Goal: Transaction & Acquisition: Purchase product/service

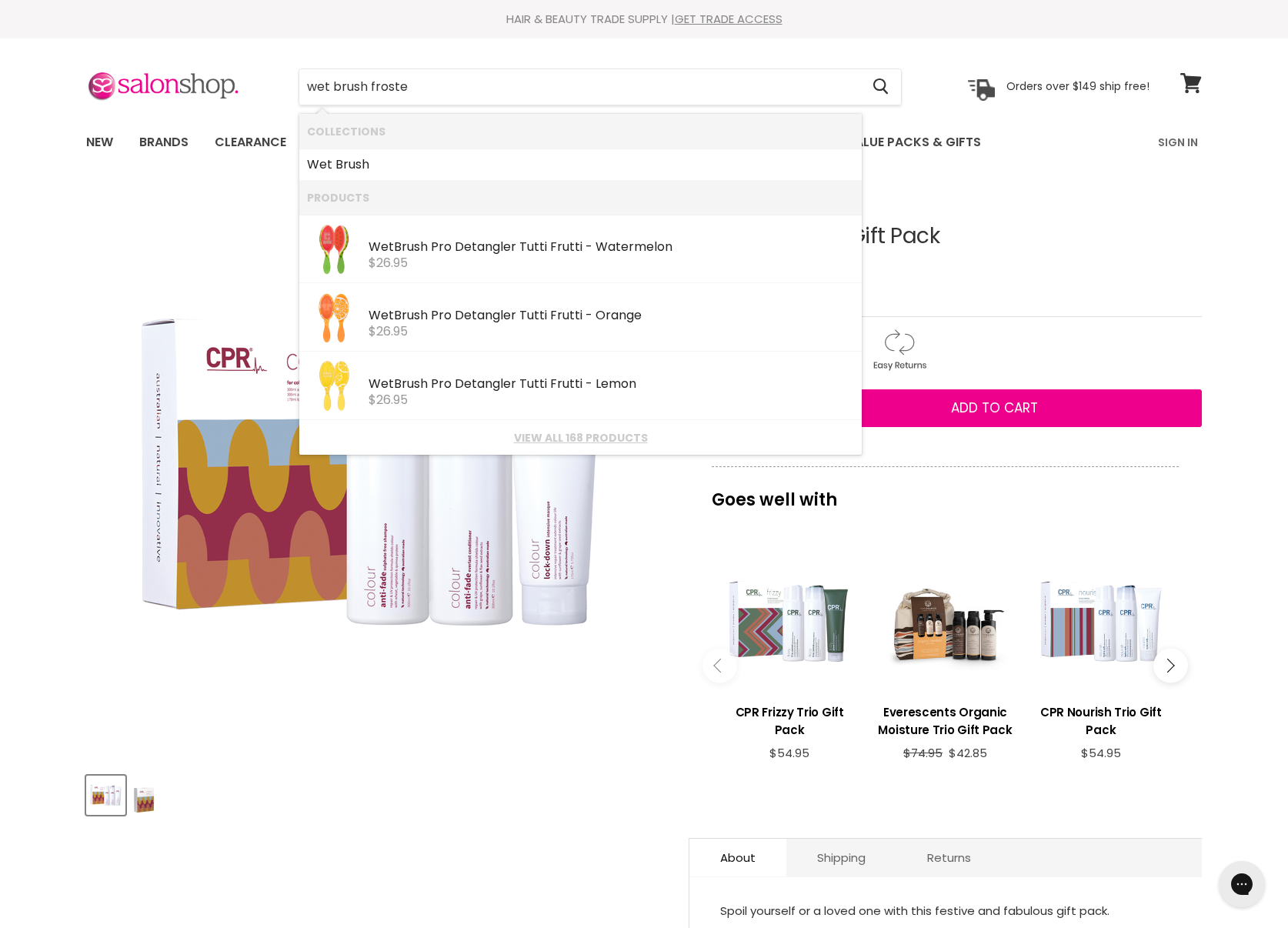
type input "wet brush frosted"
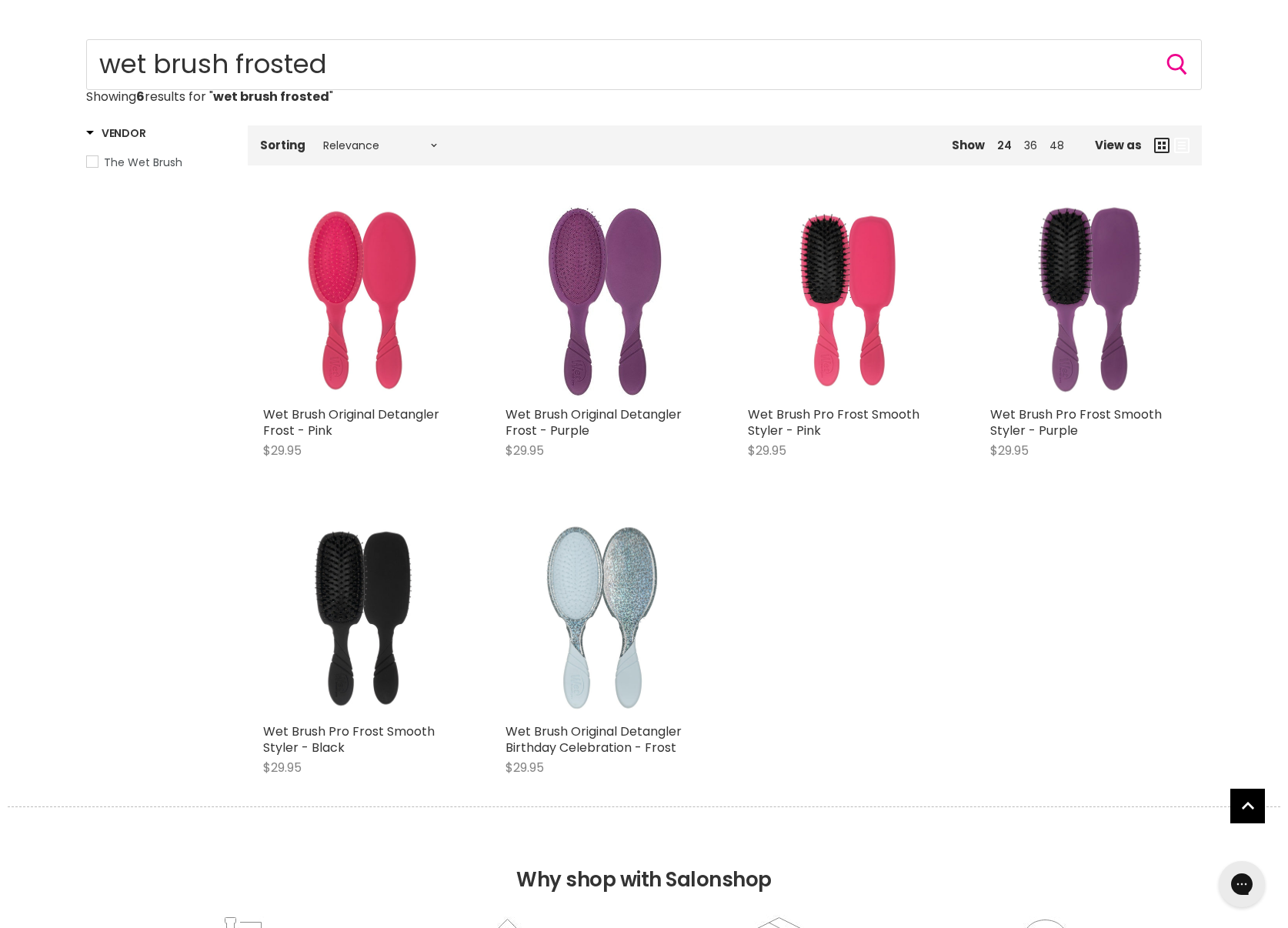
scroll to position [140, 0]
